Goal: Information Seeking & Learning: Learn about a topic

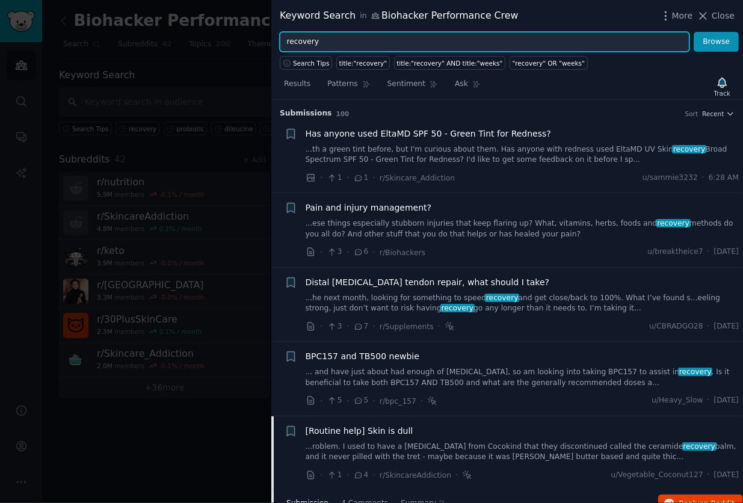
drag, startPoint x: 366, startPoint y: 39, endPoint x: 233, endPoint y: 38, distance: 133.5
click at [233, 38] on div "Keyword Search in Biohacker Performance Crew More Close recovery Browse Search …" at bounding box center [371, 251] width 743 height 503
click at [693, 32] on button "Browse" at bounding box center [715, 42] width 45 height 20
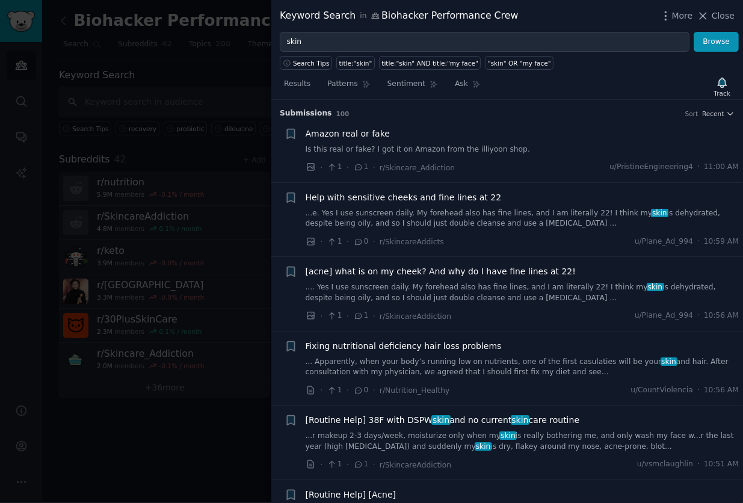
drag, startPoint x: 488, startPoint y: 224, endPoint x: 482, endPoint y: 227, distance: 7.0
click at [488, 224] on link "...e. Yes I use sunscreen daily. My forehead also has fine lines, and I am lite…" at bounding box center [523, 218] width 434 height 21
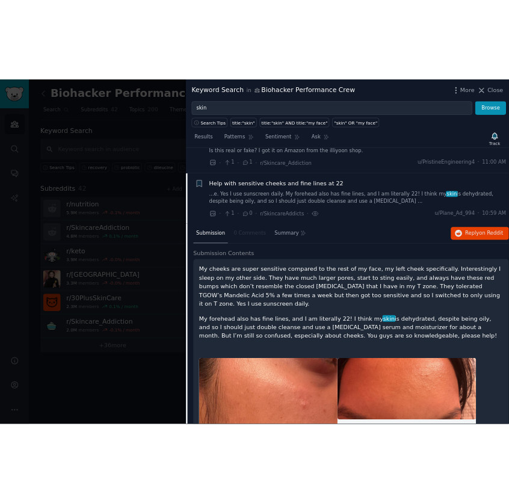
scroll to position [82, 0]
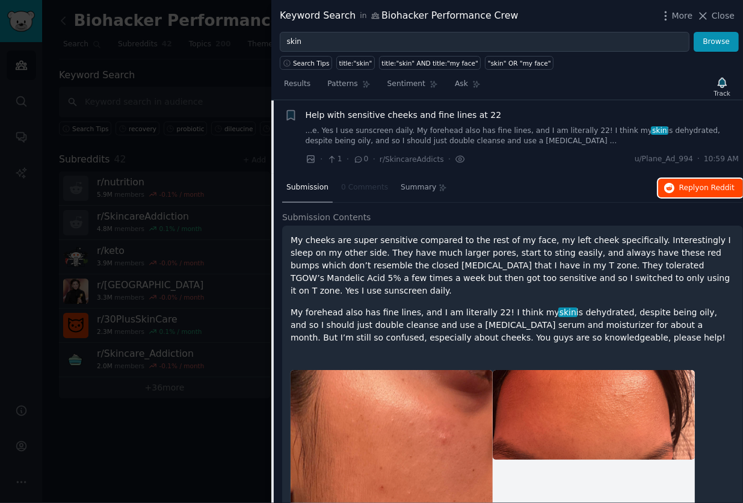
click at [695, 191] on span "Reply on Reddit" at bounding box center [706, 188] width 55 height 11
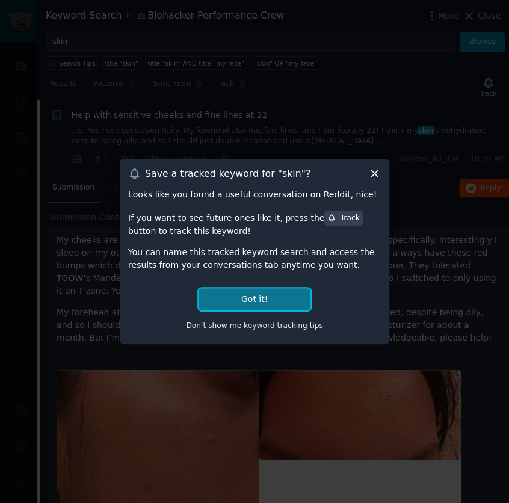
click at [251, 296] on button "Got it!" at bounding box center [254, 299] width 112 height 22
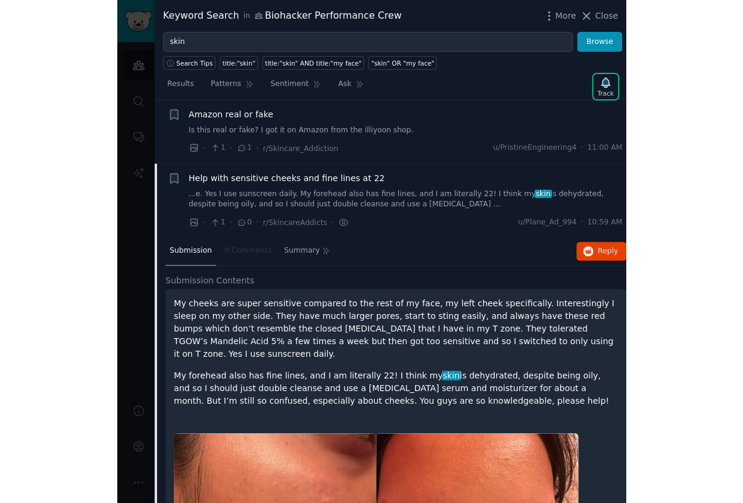
scroll to position [0, 0]
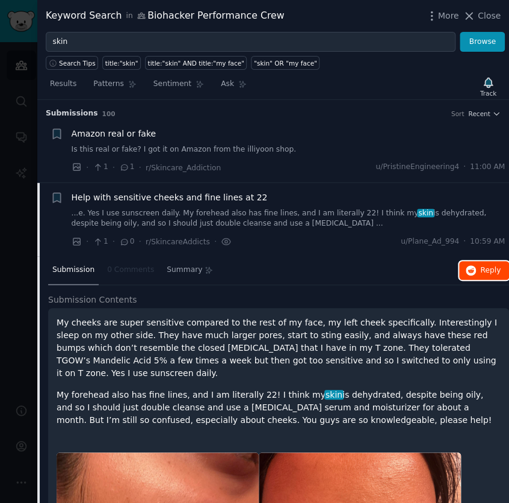
click at [476, 268] on button "Reply on Reddit" at bounding box center [484, 270] width 50 height 19
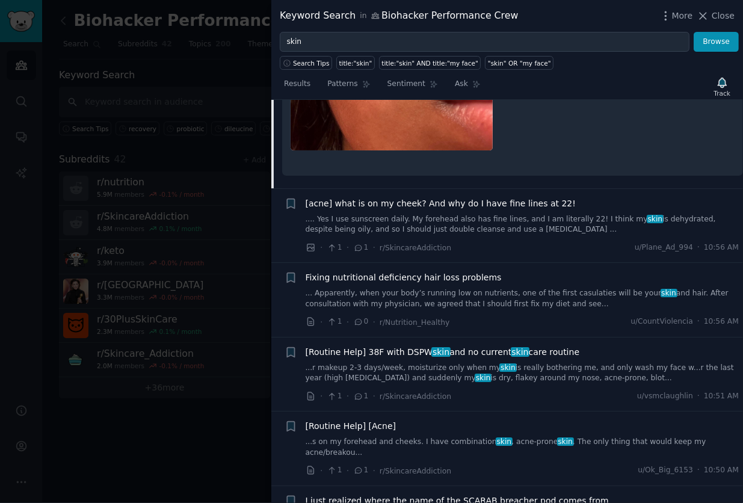
scroll to position [802, 0]
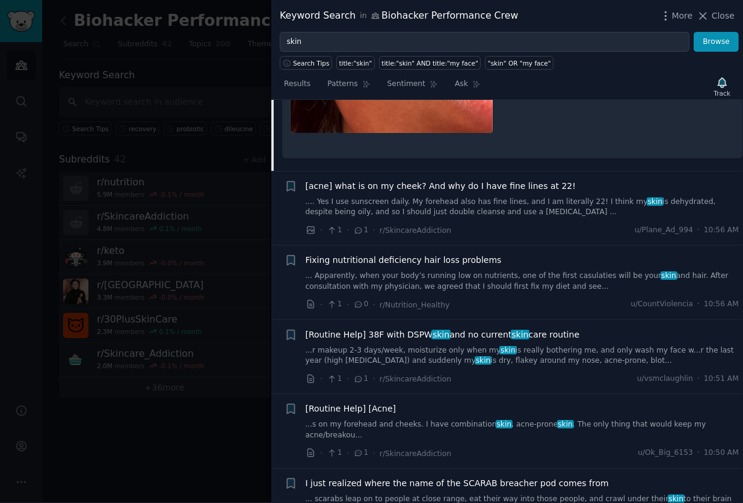
click at [521, 197] on link ".... Yes I use sunscreen daily. My forehead also has fine lines, and I am liter…" at bounding box center [523, 207] width 434 height 21
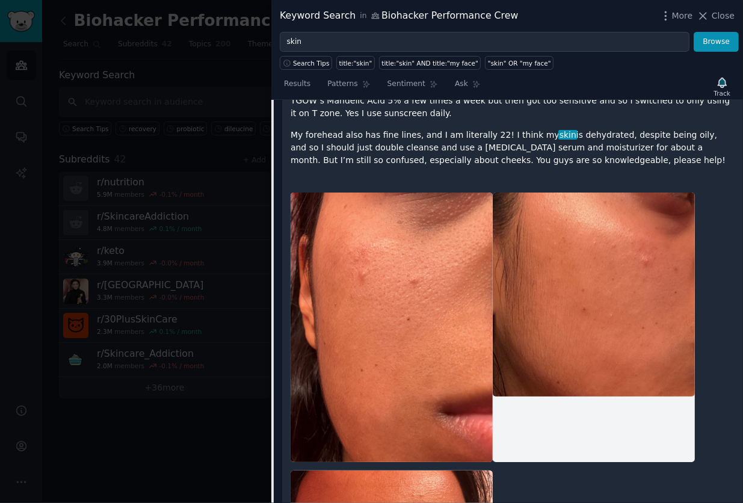
scroll to position [802, 0]
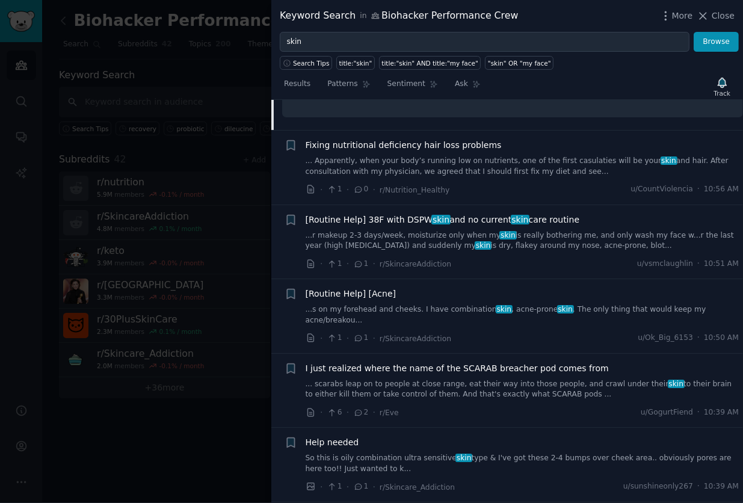
click at [560, 156] on link "... Apparently, when your body’s running low on nutrients, one of the first cas…" at bounding box center [523, 166] width 434 height 21
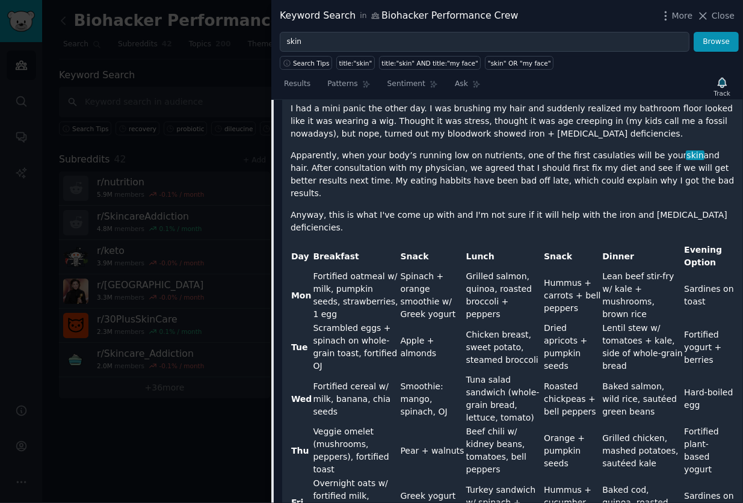
scroll to position [231, 0]
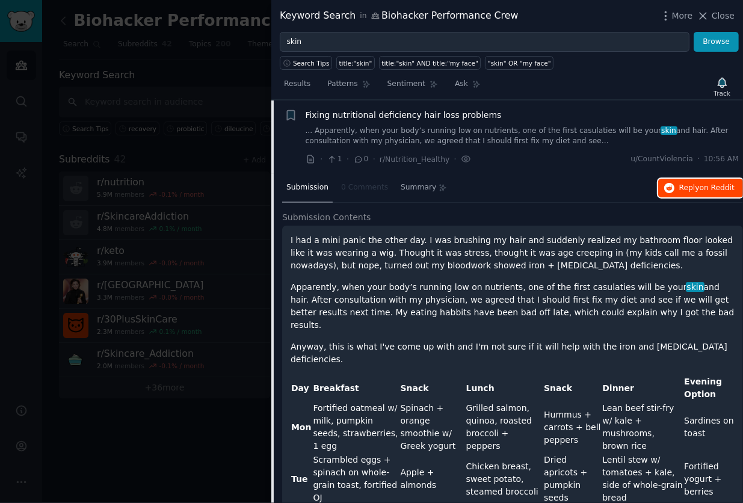
click at [682, 189] on span "Reply on Reddit" at bounding box center [706, 188] width 55 height 11
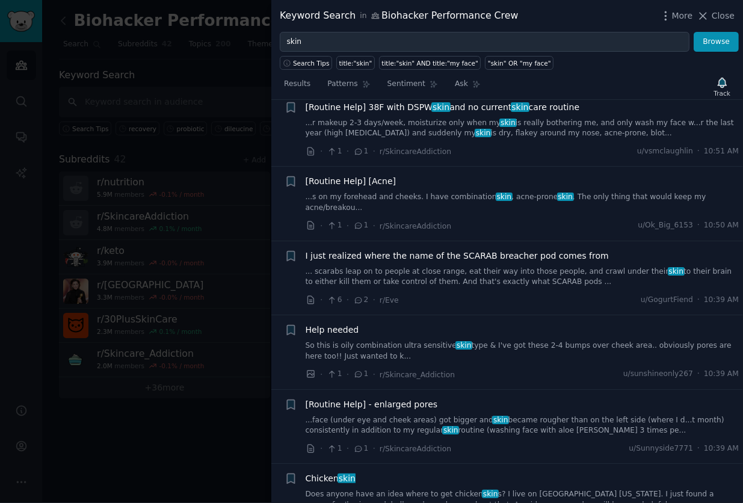
click at [454, 415] on link "...face (under eye and cheek areas) got bigger and skin became rougher than on …" at bounding box center [523, 425] width 434 height 21
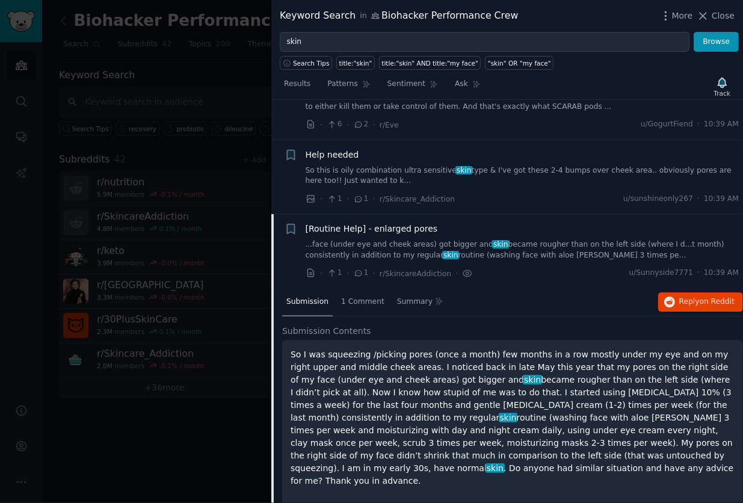
scroll to position [591, 0]
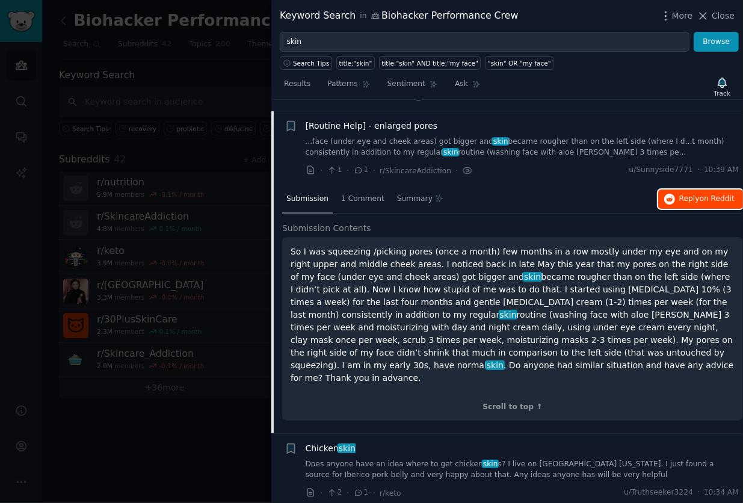
click at [690, 194] on span "Reply on Reddit" at bounding box center [706, 199] width 55 height 11
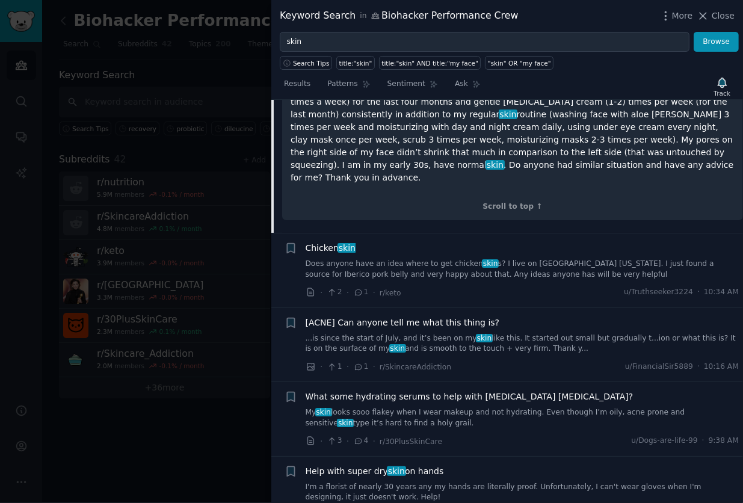
click at [415, 259] on link "Does anyone have an idea where to get chicken skin s? I live on [GEOGRAPHIC_DAT…" at bounding box center [523, 269] width 434 height 21
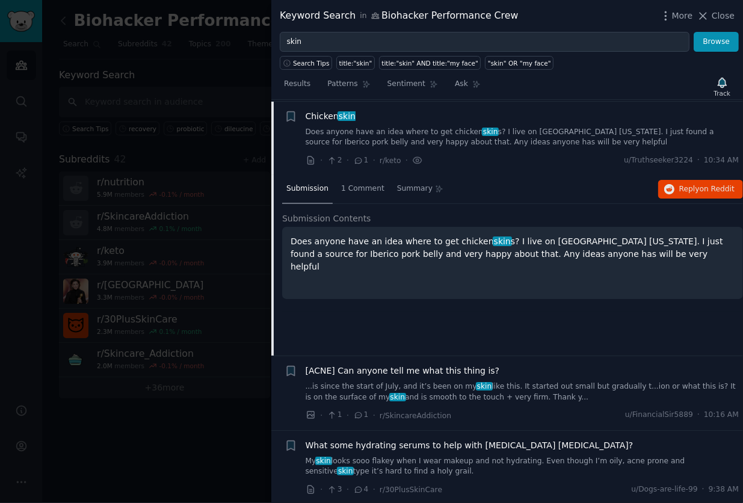
scroll to position [665, 0]
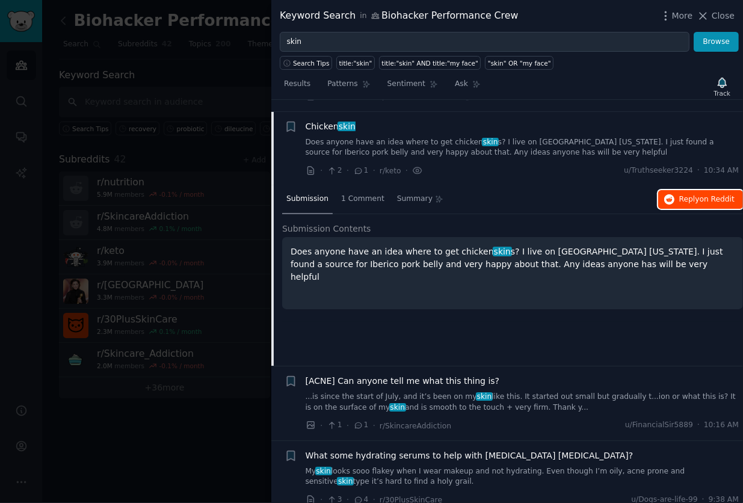
click at [682, 194] on span "Reply on Reddit" at bounding box center [706, 199] width 55 height 11
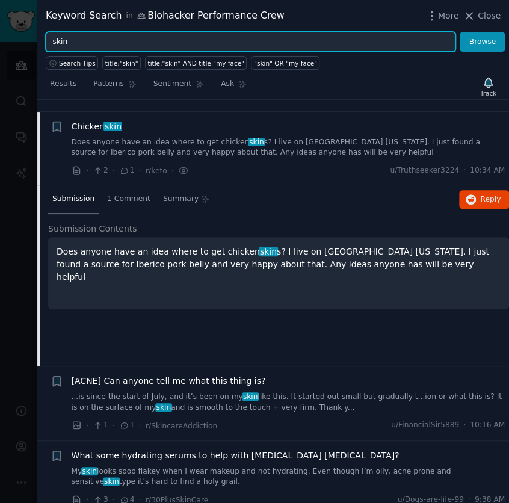
click at [310, 45] on input "skin" at bounding box center [251, 42] width 410 height 20
type input "recovery"
click at [459, 32] on button "Browse" at bounding box center [481, 42] width 45 height 20
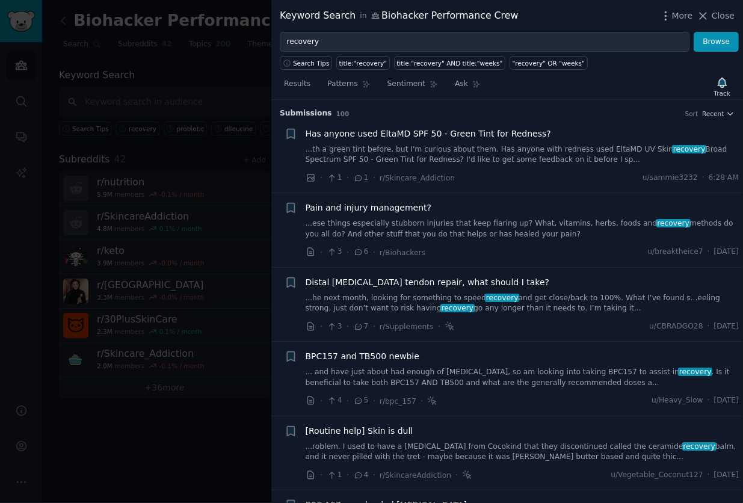
click at [447, 224] on link "...ese things especially stubborn injuries that keep flaring up? What, vitamins…" at bounding box center [523, 228] width 434 height 21
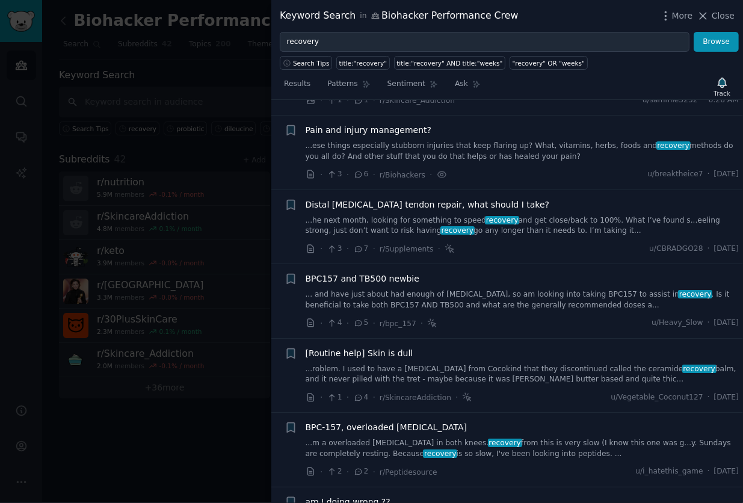
scroll to position [93, 0]
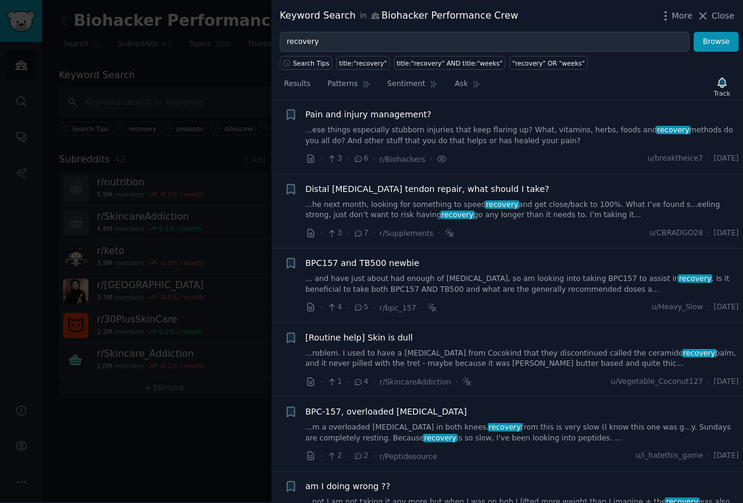
click at [333, 121] on div "Pain and injury management? ...ese things especially stubborn injuries that kee…" at bounding box center [523, 127] width 434 height 38
click at [353, 114] on span "Pain and injury management?" at bounding box center [369, 114] width 126 height 13
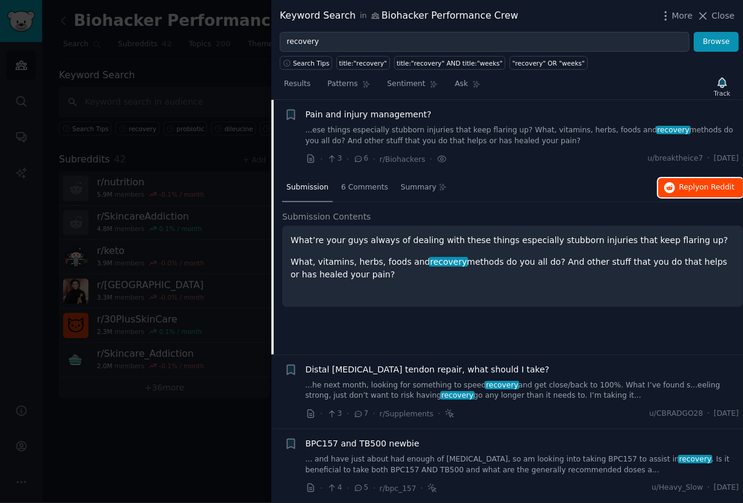
click at [709, 183] on span "on Reddit" at bounding box center [716, 187] width 35 height 8
